Goal: Transaction & Acquisition: Download file/media

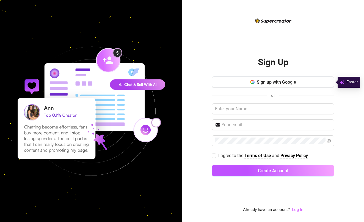
click at [299, 210] on link "Log In" at bounding box center [297, 209] width 11 height 5
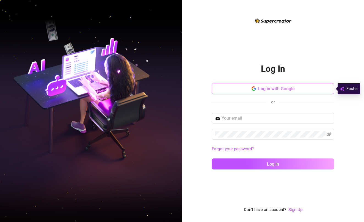
click at [263, 90] on span "Log in with Google" at bounding box center [276, 88] width 37 height 5
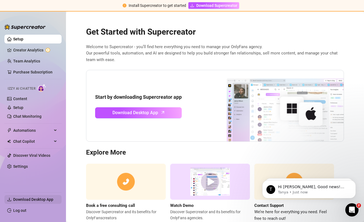
click at [42, 199] on span "Download Desktop App" at bounding box center [33, 199] width 40 height 4
